Goal: Information Seeking & Learning: Learn about a topic

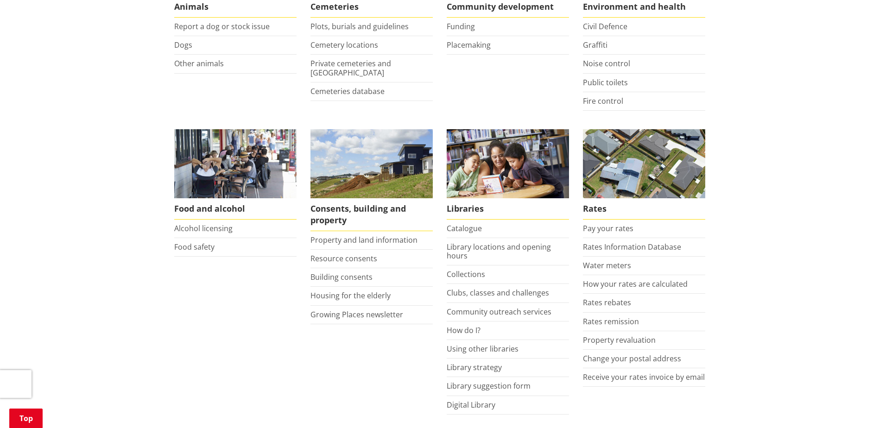
scroll to position [324, 0]
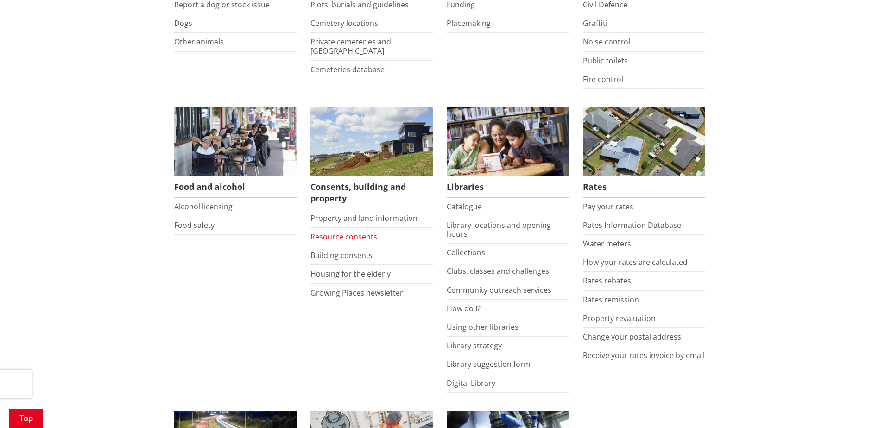
click at [356, 232] on link "Resource consents" at bounding box center [343, 237] width 67 height 10
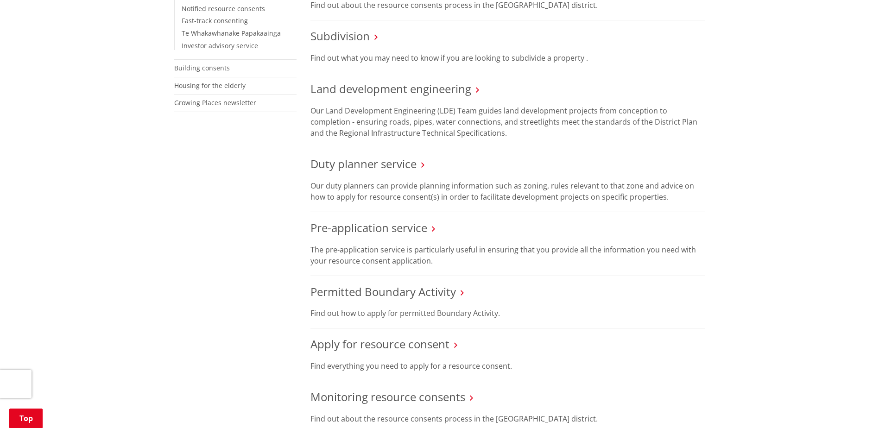
scroll to position [417, 0]
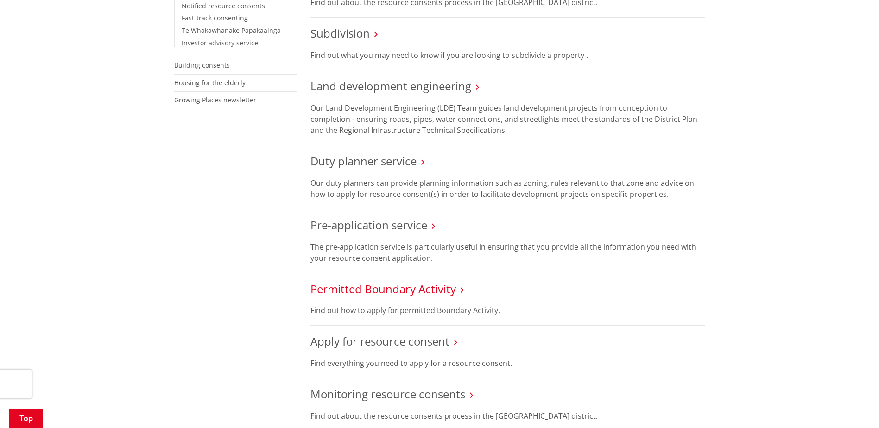
click at [375, 281] on link "Permitted Boundary Activity" at bounding box center [382, 288] width 145 height 15
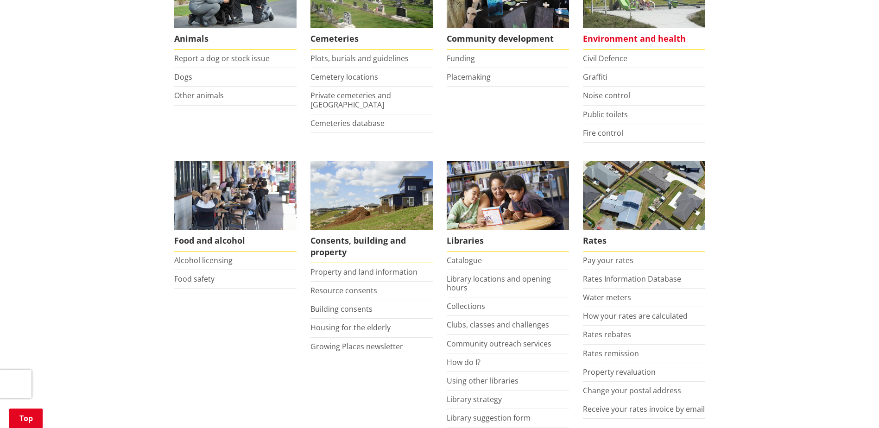
scroll to position [278, 0]
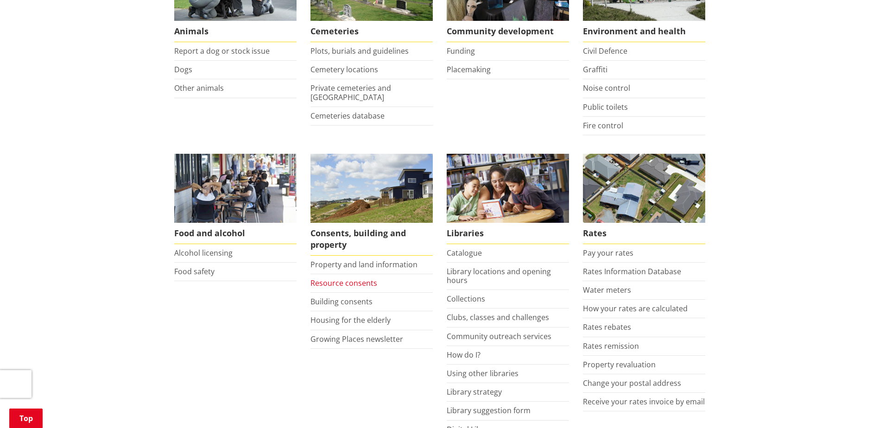
click at [335, 278] on link "Resource consents" at bounding box center [343, 283] width 67 height 10
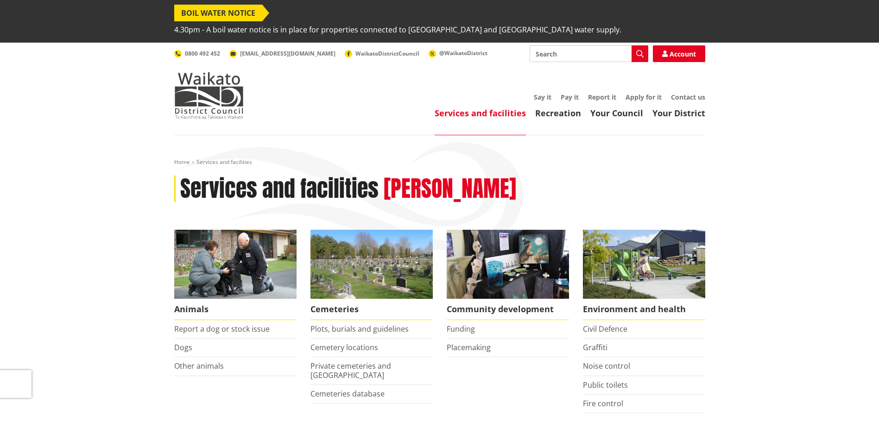
click at [547, 45] on input "Search" at bounding box center [588, 53] width 119 height 17
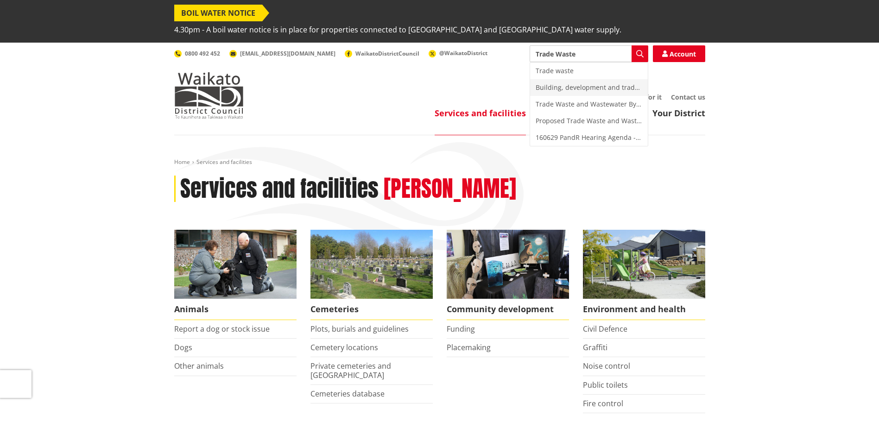
click at [575, 79] on div "Building, development and trade waste" at bounding box center [589, 87] width 118 height 17
type input "Building, development and trade waste"
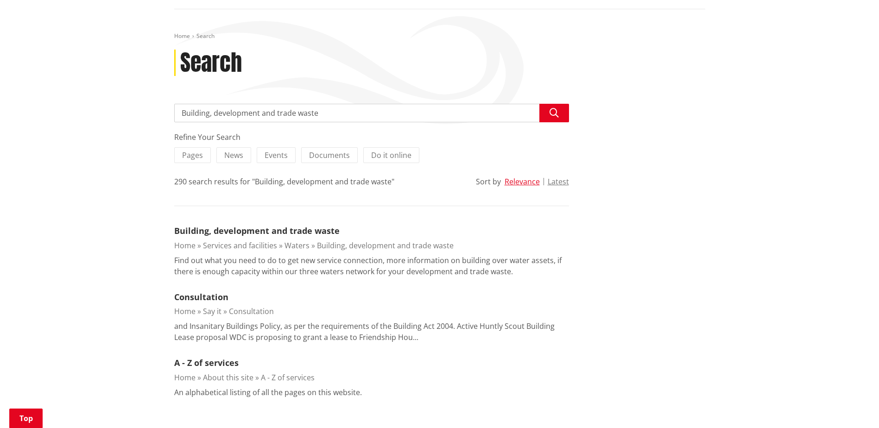
scroll to position [139, 0]
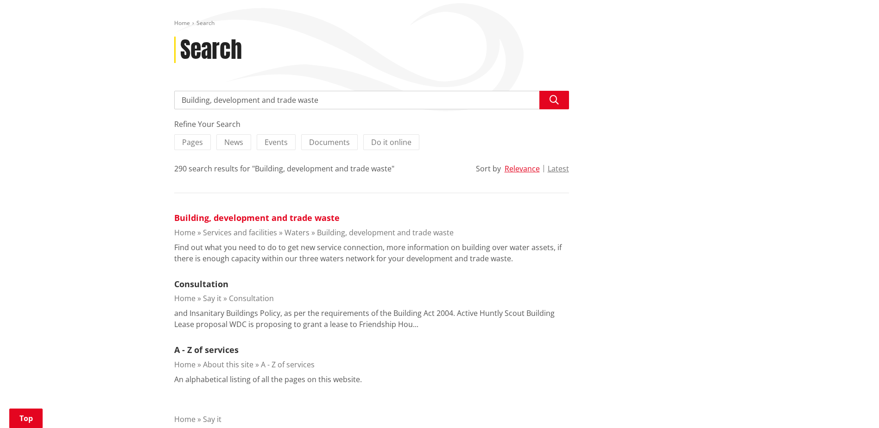
click at [244, 212] on link "Building, development and trade waste" at bounding box center [256, 217] width 165 height 11
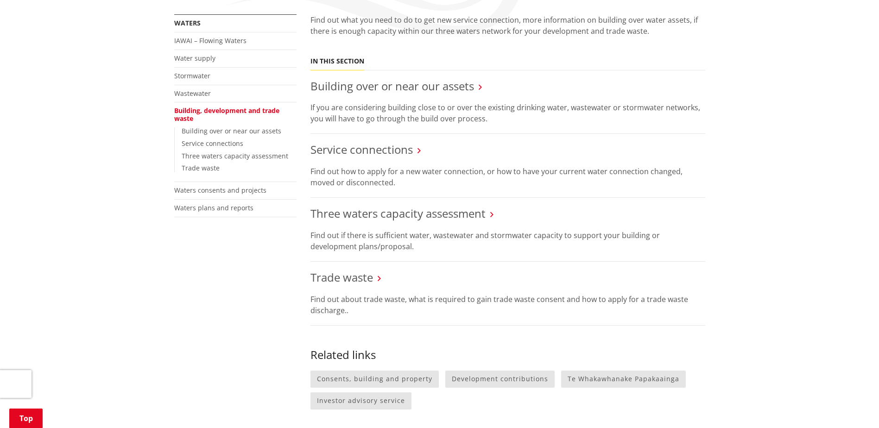
scroll to position [232, 0]
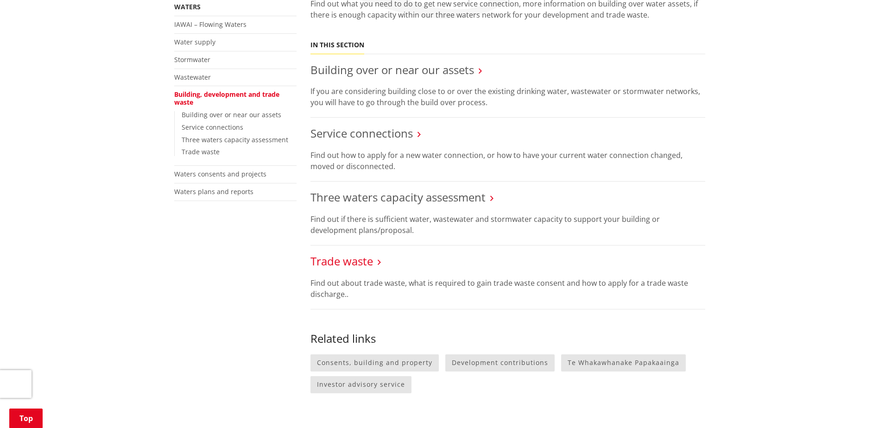
click at [322, 253] on link "Trade waste" at bounding box center [341, 260] width 63 height 15
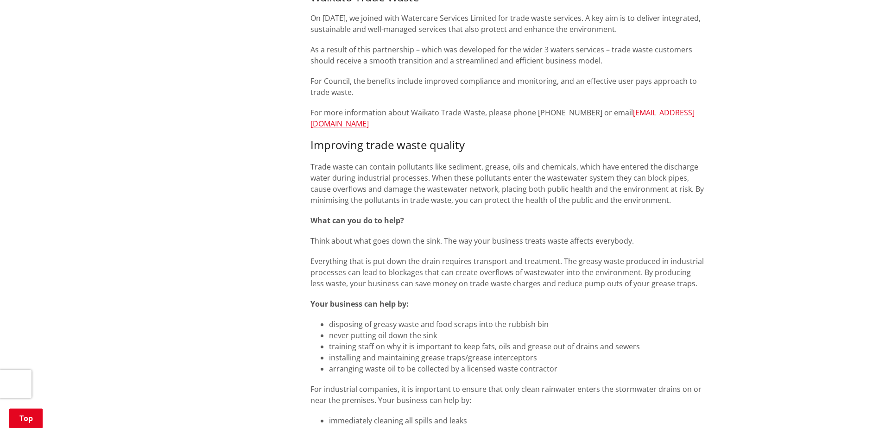
scroll to position [185, 0]
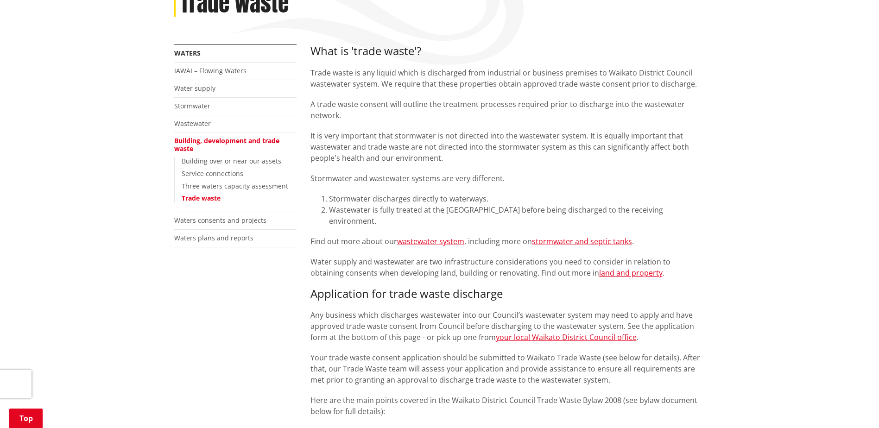
drag, startPoint x: 881, startPoint y: 101, endPoint x: 806, endPoint y: 201, distance: 124.7
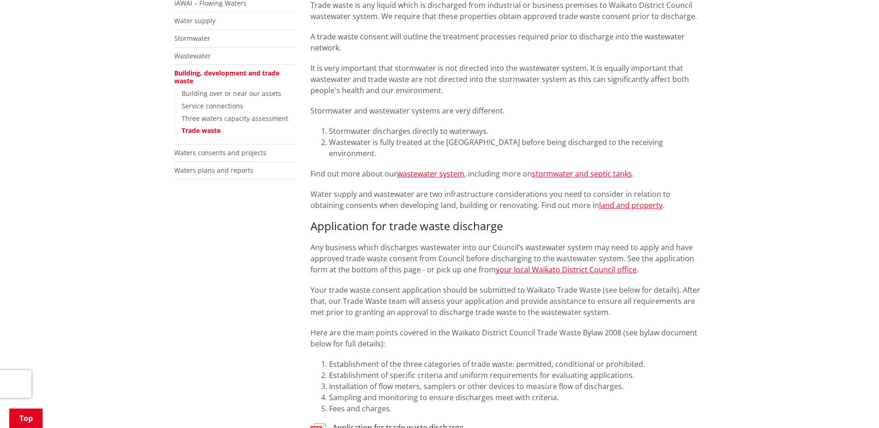
scroll to position [255, 0]
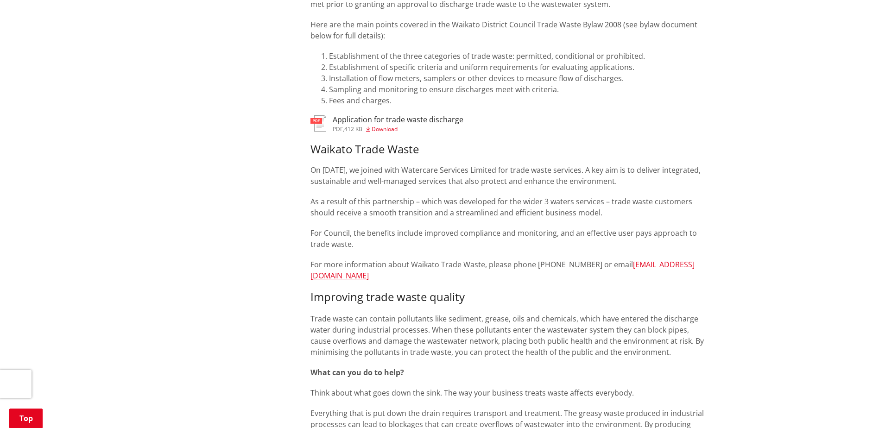
scroll to position [557, 0]
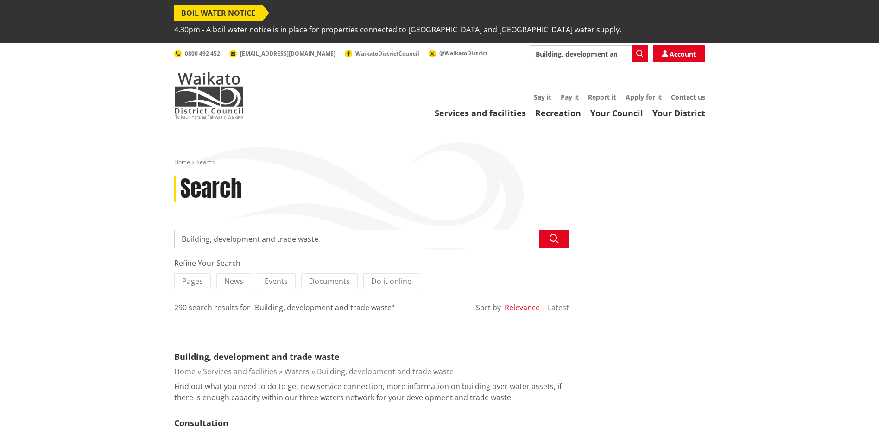
scroll to position [139, 0]
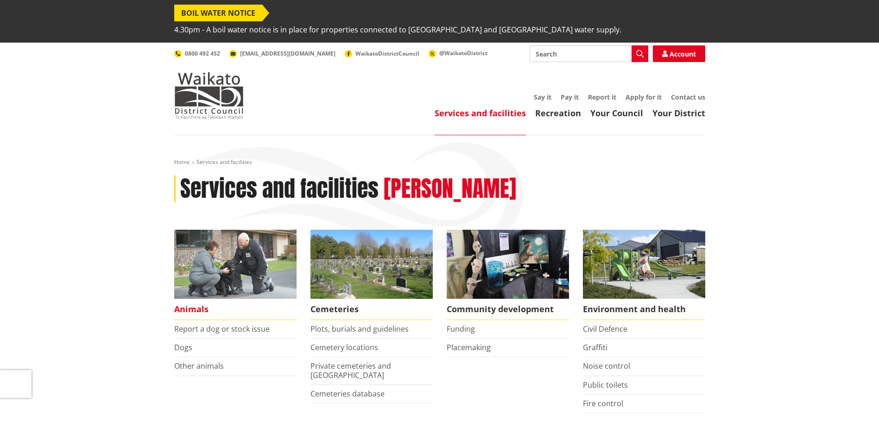
click at [237, 253] on img at bounding box center [235, 264] width 122 height 69
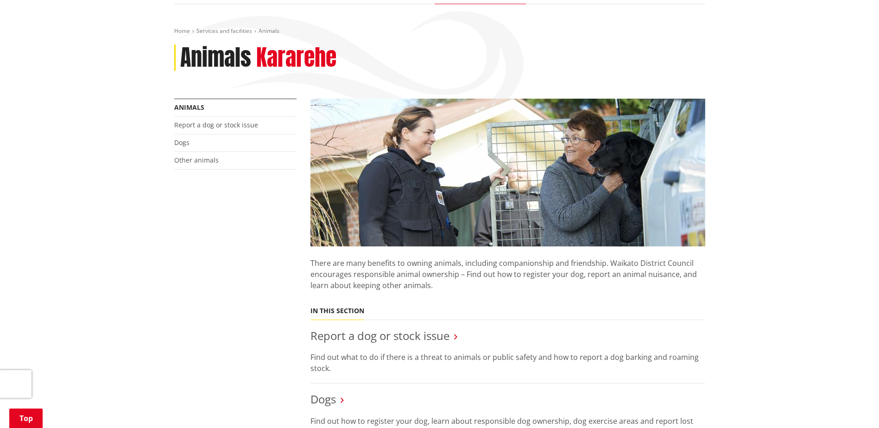
scroll to position [112, 0]
